Goal: Information Seeking & Learning: Learn about a topic

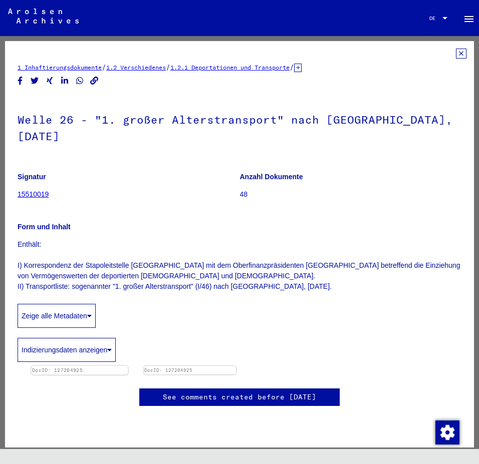
scroll to position [200, 0]
click at [128, 366] on img at bounding box center [79, 366] width 97 height 0
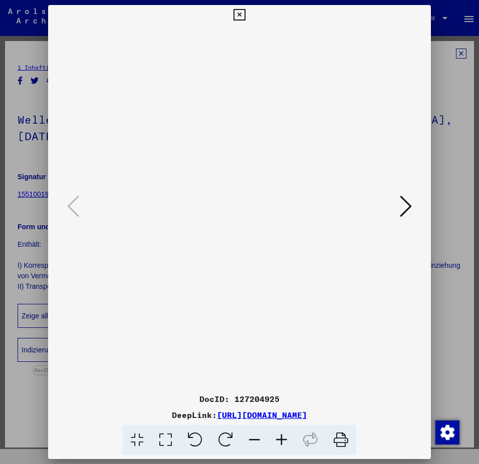
click at [240, 17] on icon at bounding box center [239, 15] width 12 height 12
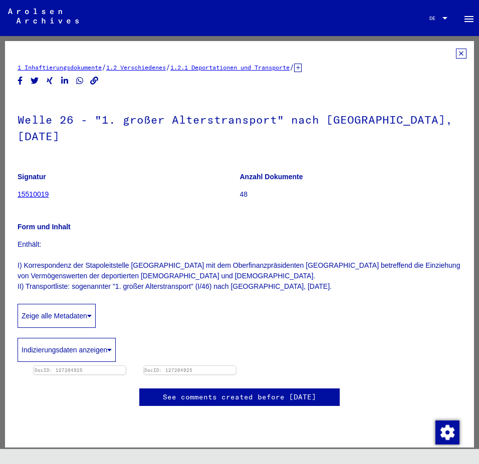
scroll to position [0, 0]
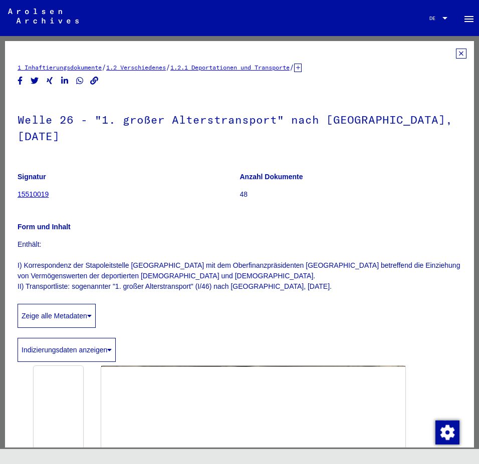
click at [67, 121] on h1 "Welle 26 - "1. großer Alterstransport" nach [GEOGRAPHIC_DATA], [DATE]" at bounding box center [240, 127] width 444 height 61
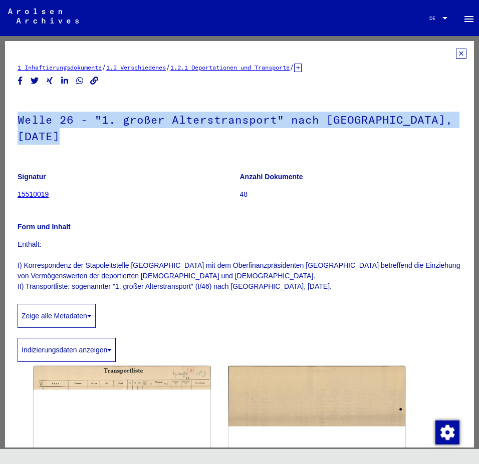
click at [67, 121] on h1 "Welle 26 - "1. großer Alterstransport" nach [GEOGRAPHIC_DATA], [DATE]" at bounding box center [240, 127] width 444 height 61
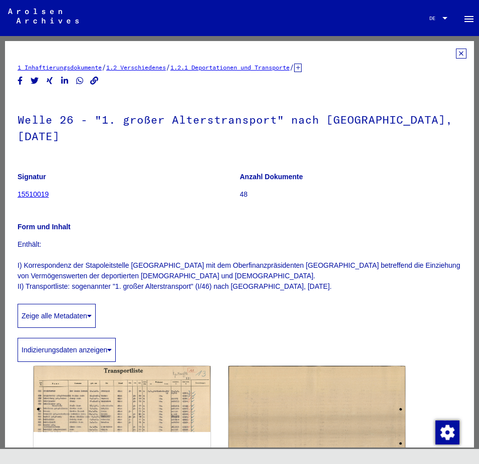
click at [151, 201] on figure "Signatur 15510019" at bounding box center [129, 187] width 222 height 45
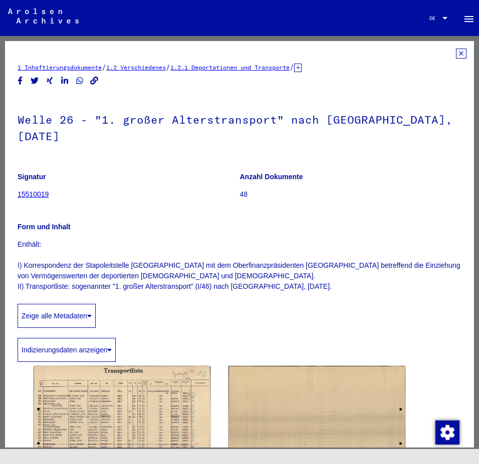
click at [89, 284] on p "Enthält: I) Korrespondenz der Stapoleitstelle [GEOGRAPHIC_DATA] mit dem Oberfin…" at bounding box center [240, 265] width 444 height 53
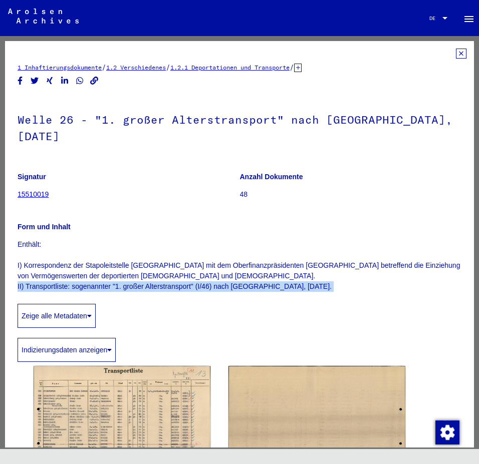
click at [89, 284] on p "Enthält: I) Korrespondenz der Stapoleitstelle [GEOGRAPHIC_DATA] mit dem Oberfin…" at bounding box center [240, 265] width 444 height 53
